Goal: Task Accomplishment & Management: Manage account settings

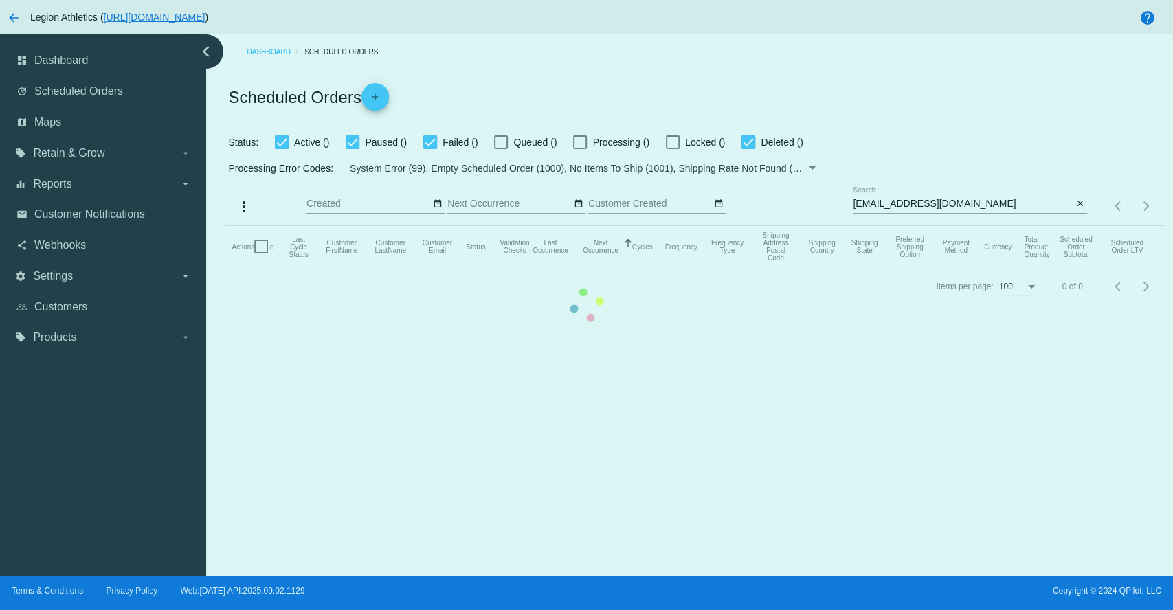
click at [743, 267] on mat-table "Actions Id Last Cycle Status Customer FirstName Customer LastName Customer Emai…" at bounding box center [695, 246] width 940 height 41
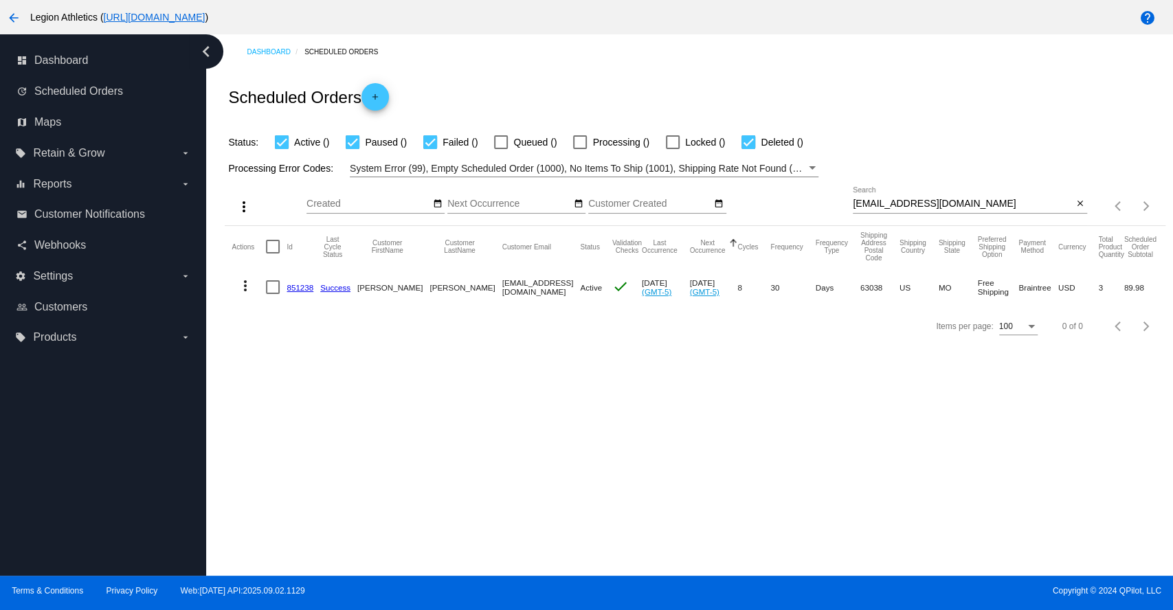
click at [921, 202] on input "[EMAIL_ADDRESS][DOMAIN_NAME]" at bounding box center [963, 204] width 220 height 11
paste input "paceryan"
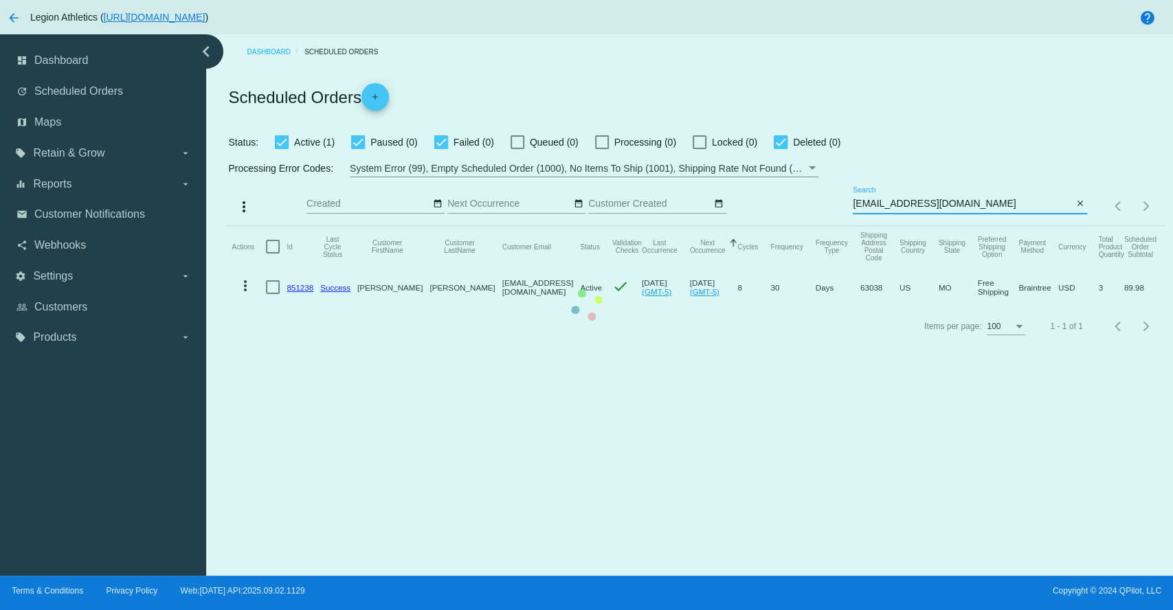
type input "[EMAIL_ADDRESS][DOMAIN_NAME]"
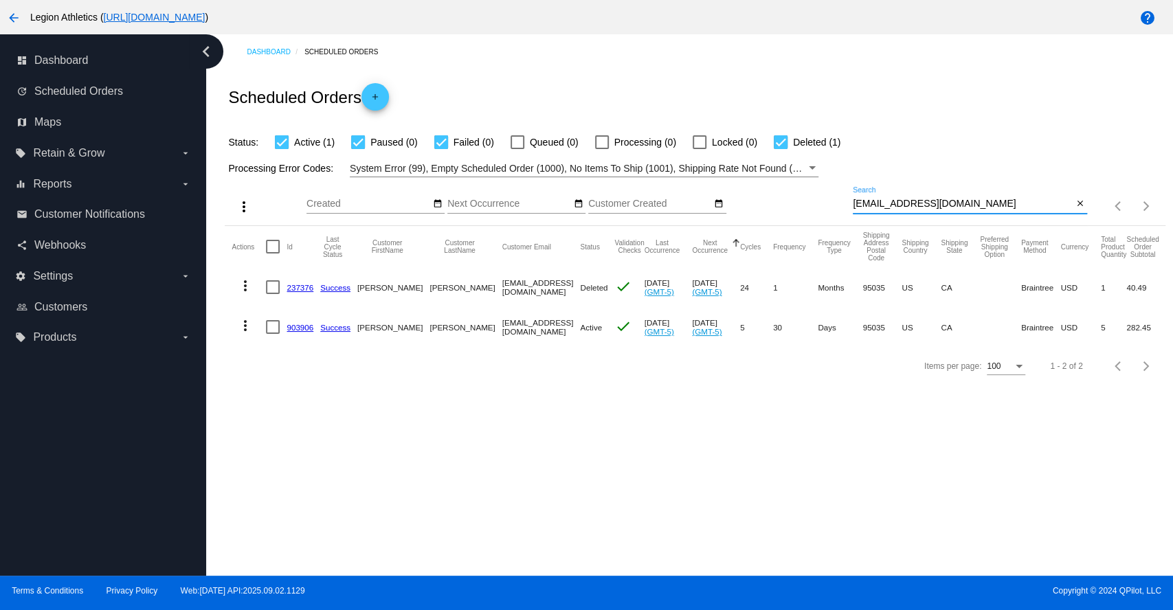
click at [301, 328] on link "903906" at bounding box center [300, 327] width 27 height 9
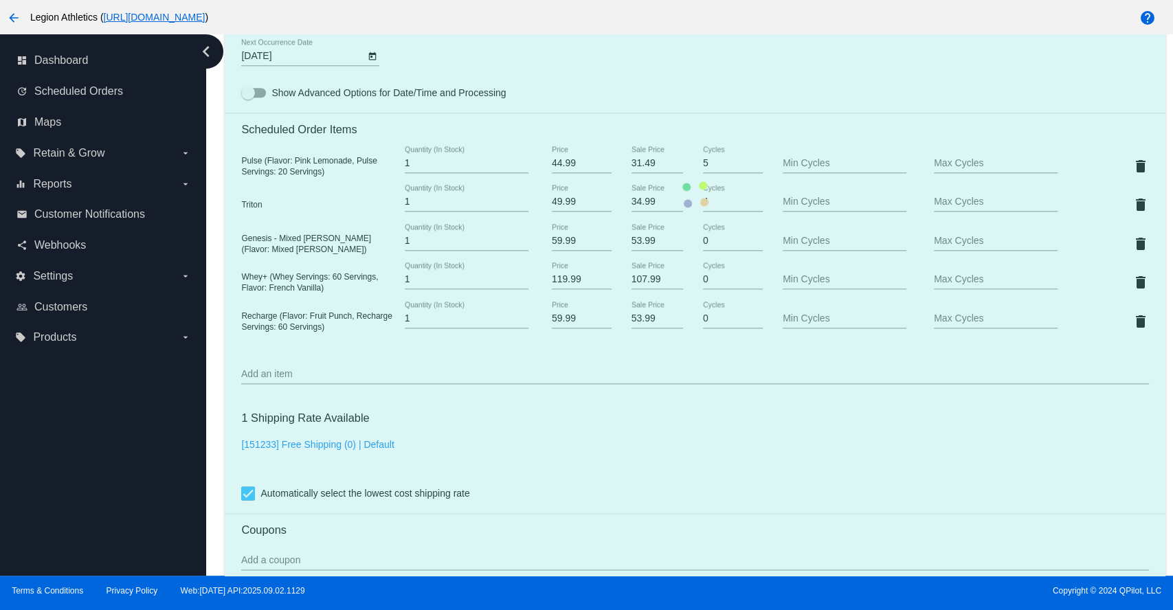
scroll to position [916, 0]
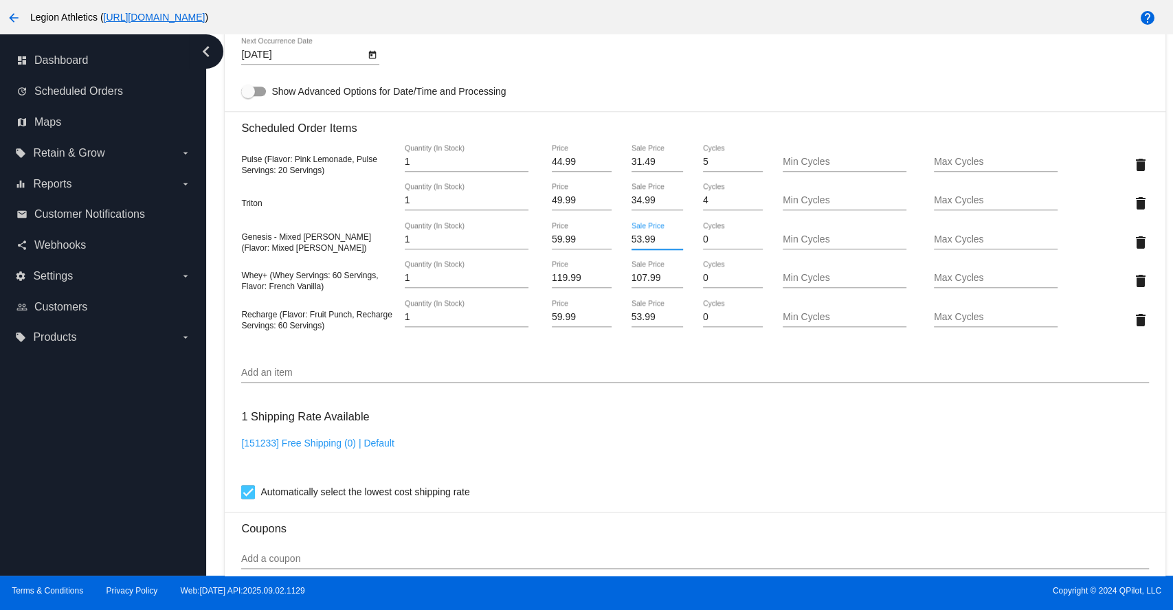
drag, startPoint x: 651, startPoint y: 242, endPoint x: 626, endPoint y: 249, distance: 26.3
click at [631, 245] on input "53.99" at bounding box center [657, 239] width 52 height 11
drag, startPoint x: 653, startPoint y: 246, endPoint x: 627, endPoint y: 244, distance: 26.2
click at [631, 244] on input "41.99" at bounding box center [657, 239] width 52 height 11
type input "41.99"
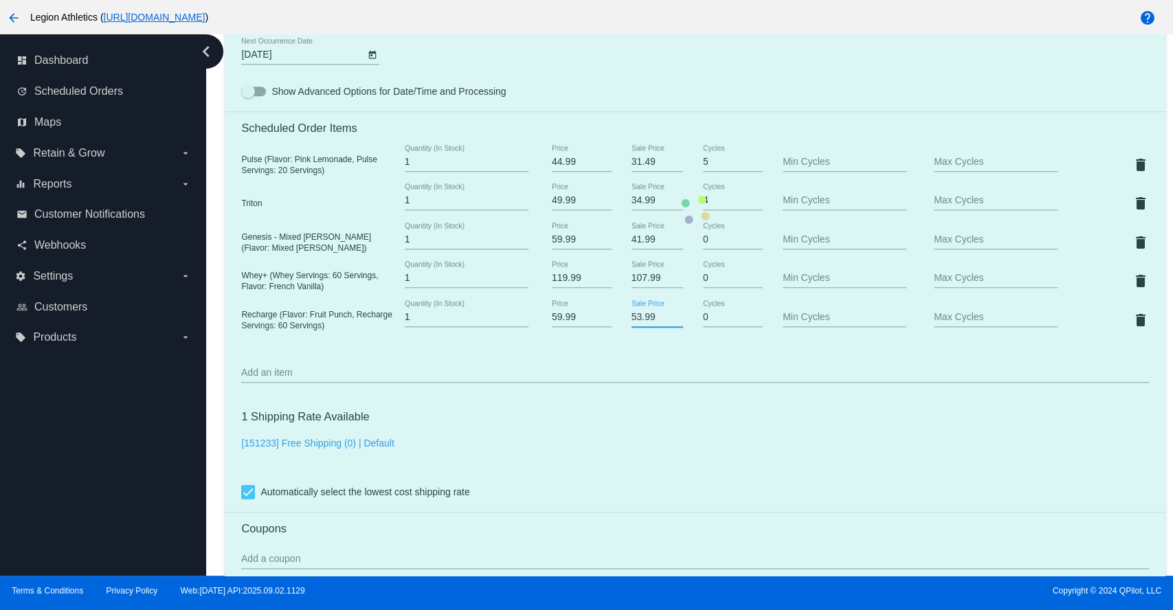
drag, startPoint x: 639, startPoint y: 325, endPoint x: 623, endPoint y: 324, distance: 15.9
click at [623, 324] on mat-card "Customer 294082: [PERSON_NAME] [EMAIL_ADDRESS][DOMAIN_NAME] Customer Shipping E…" at bounding box center [695, 209] width 940 height 1529
paste input "41"
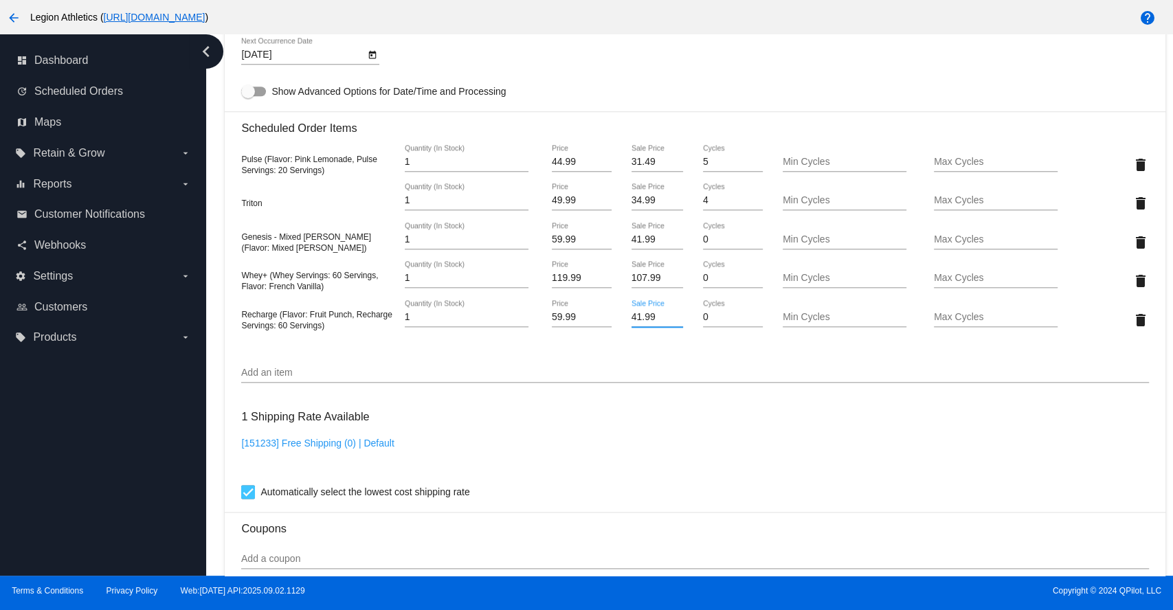
type input "41.99"
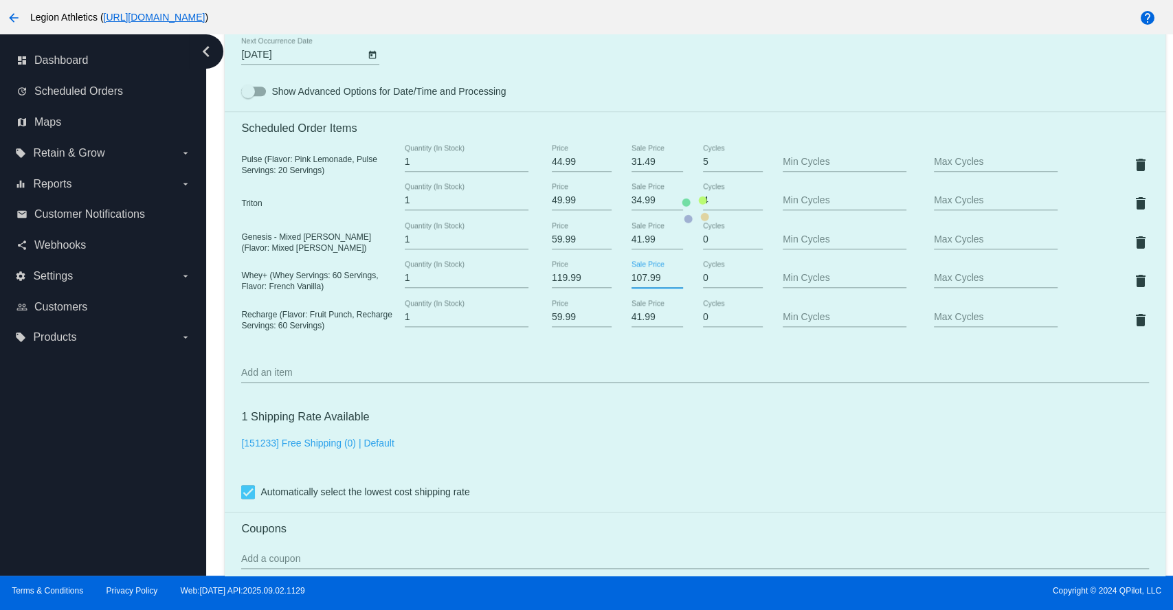
drag, startPoint x: 660, startPoint y: 284, endPoint x: 621, endPoint y: 282, distance: 38.5
click at [621, 282] on mat-card "Customer 294082: [PERSON_NAME] [EMAIL_ADDRESS][DOMAIN_NAME] Customer Shipping E…" at bounding box center [695, 209] width 940 height 1529
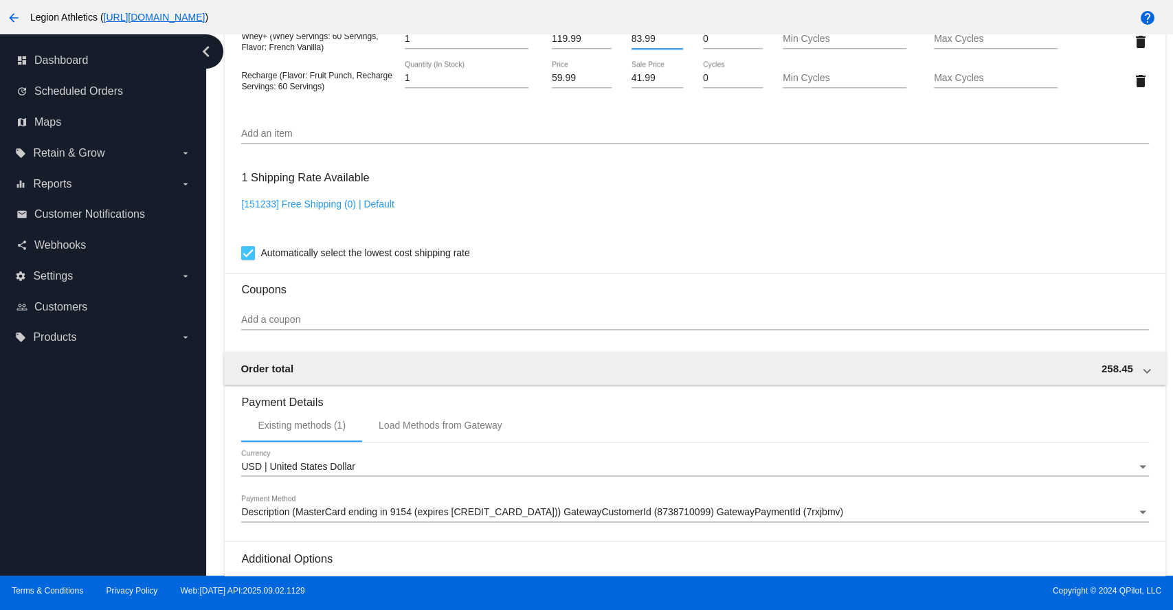
scroll to position [1325, 0]
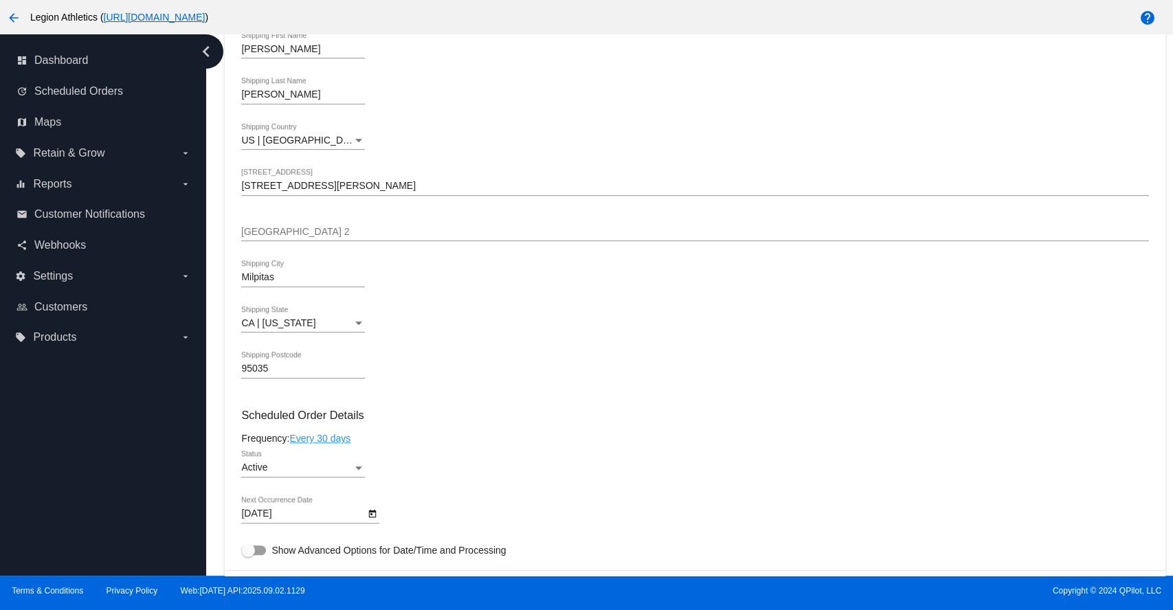
scroll to position [409, 0]
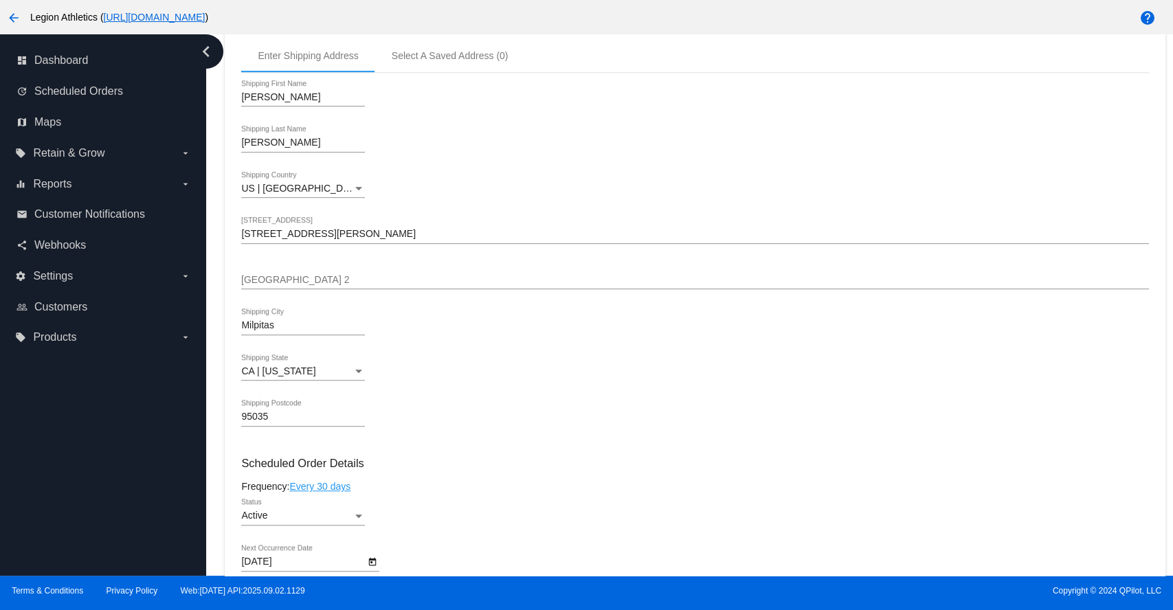
type input "83.99"
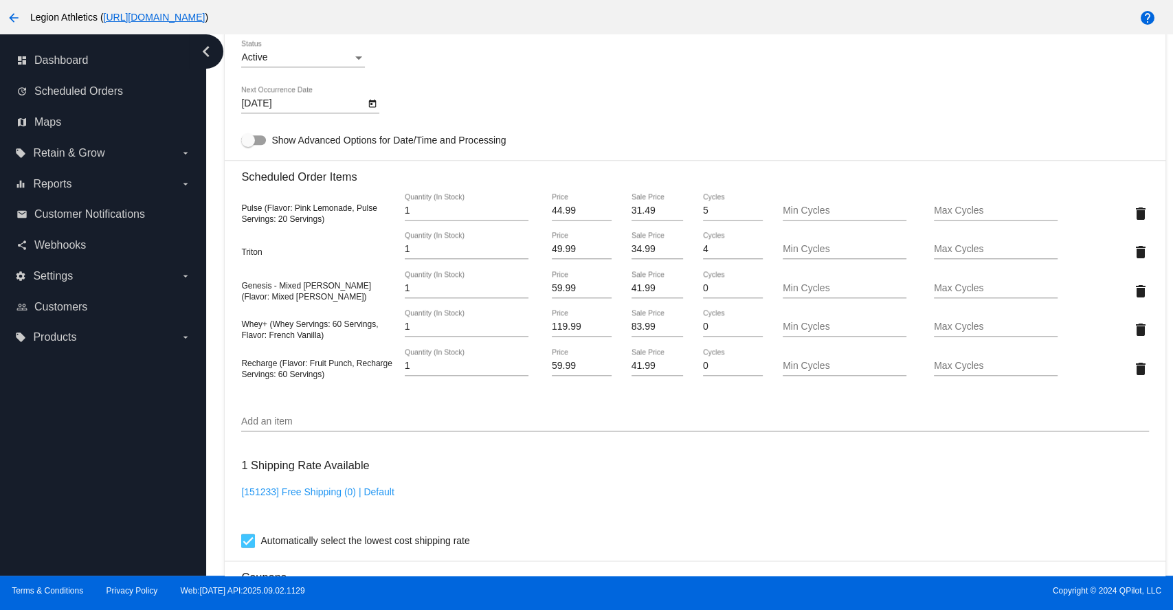
scroll to position [1325, 0]
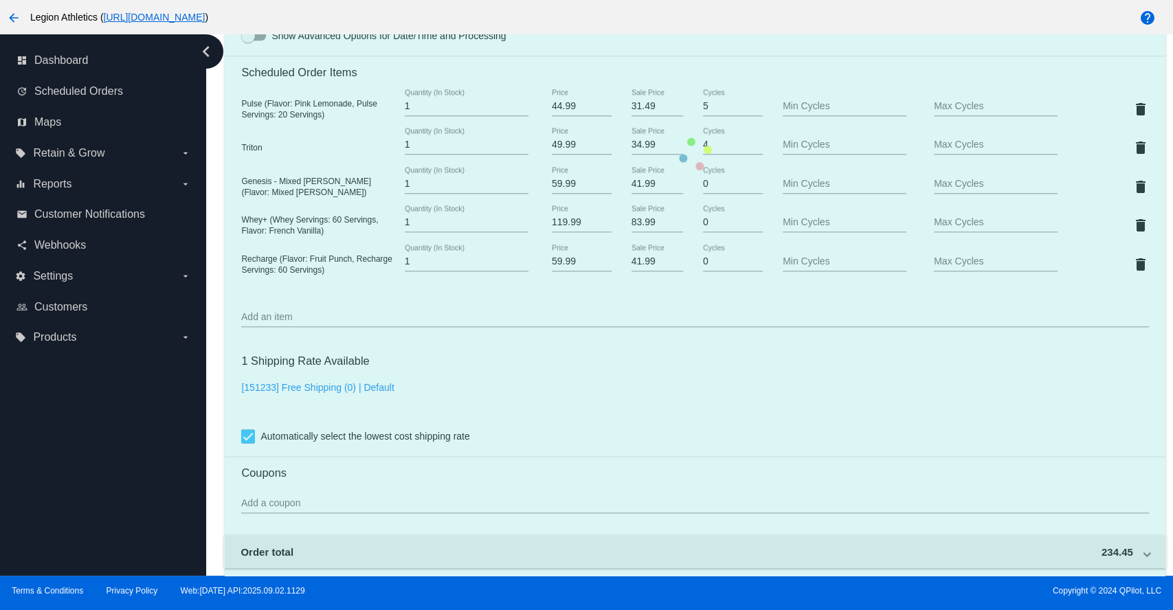
scroll to position [867, 0]
